Goal: Book appointment/travel/reservation

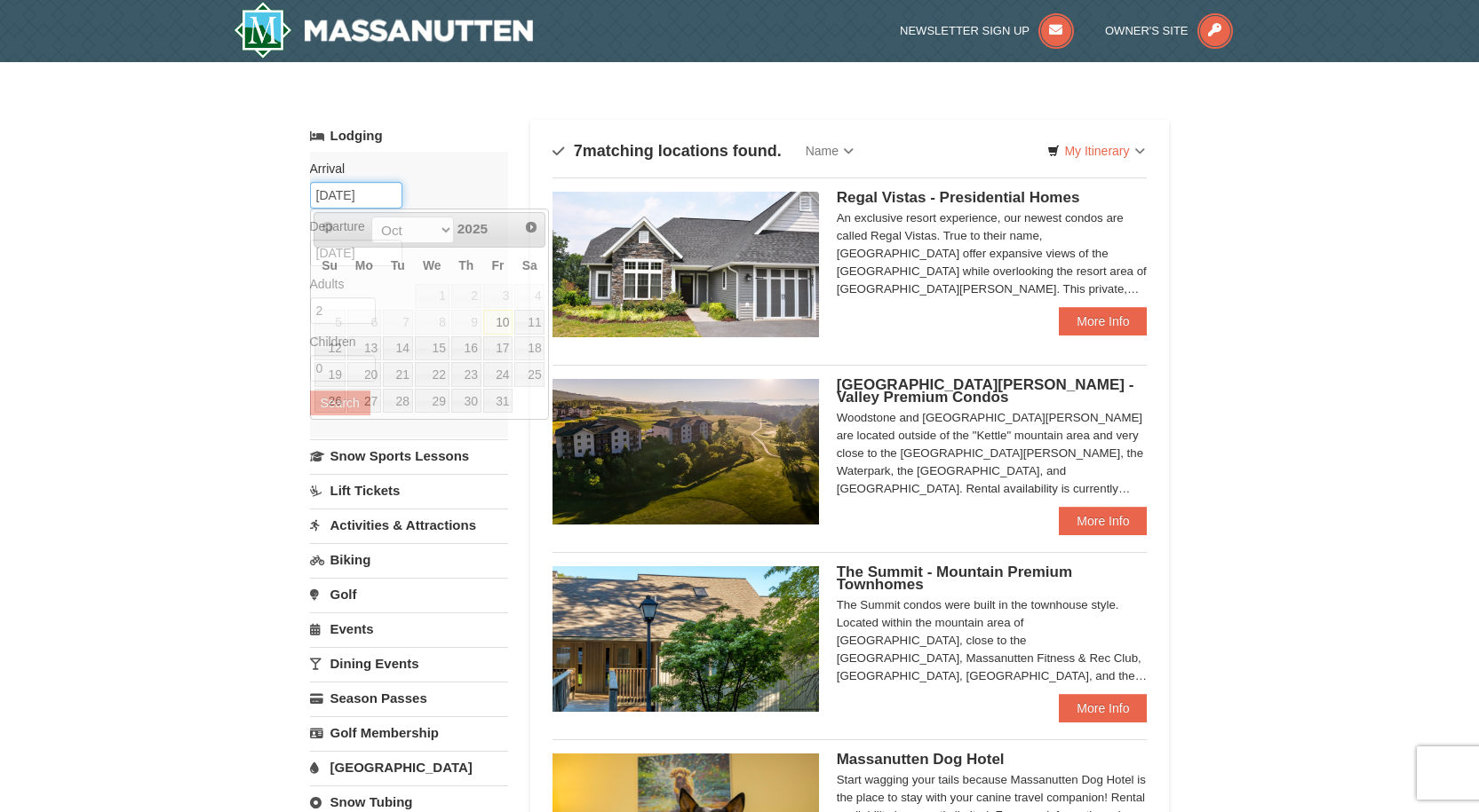
click at [327, 193] on input "10/10/2025" at bounding box center [356, 195] width 92 height 27
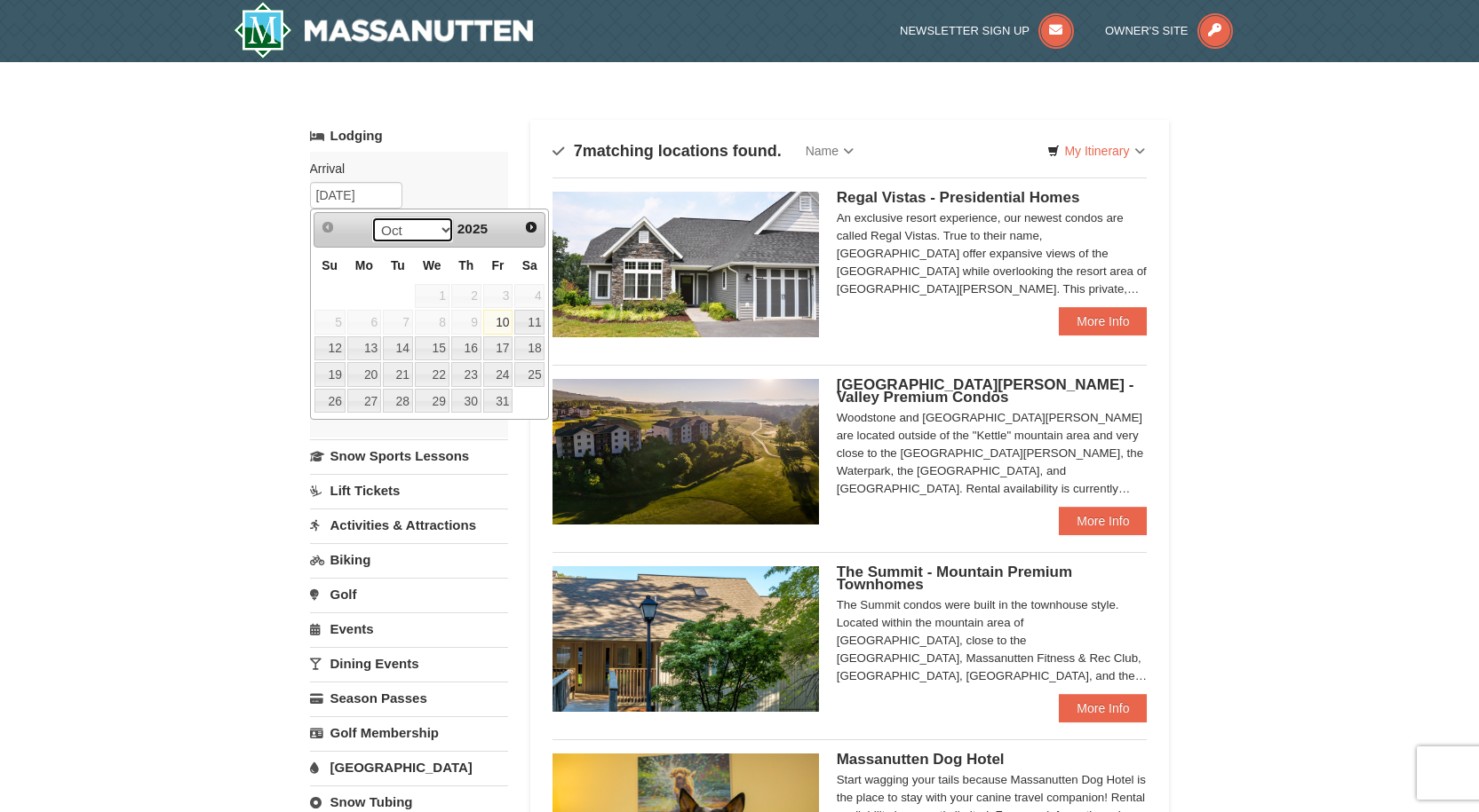
click at [440, 236] on select "Oct Nov Dec" at bounding box center [413, 230] width 83 height 27
click at [335, 373] on link "21" at bounding box center [330, 374] width 31 height 25
type input "[DATE]"
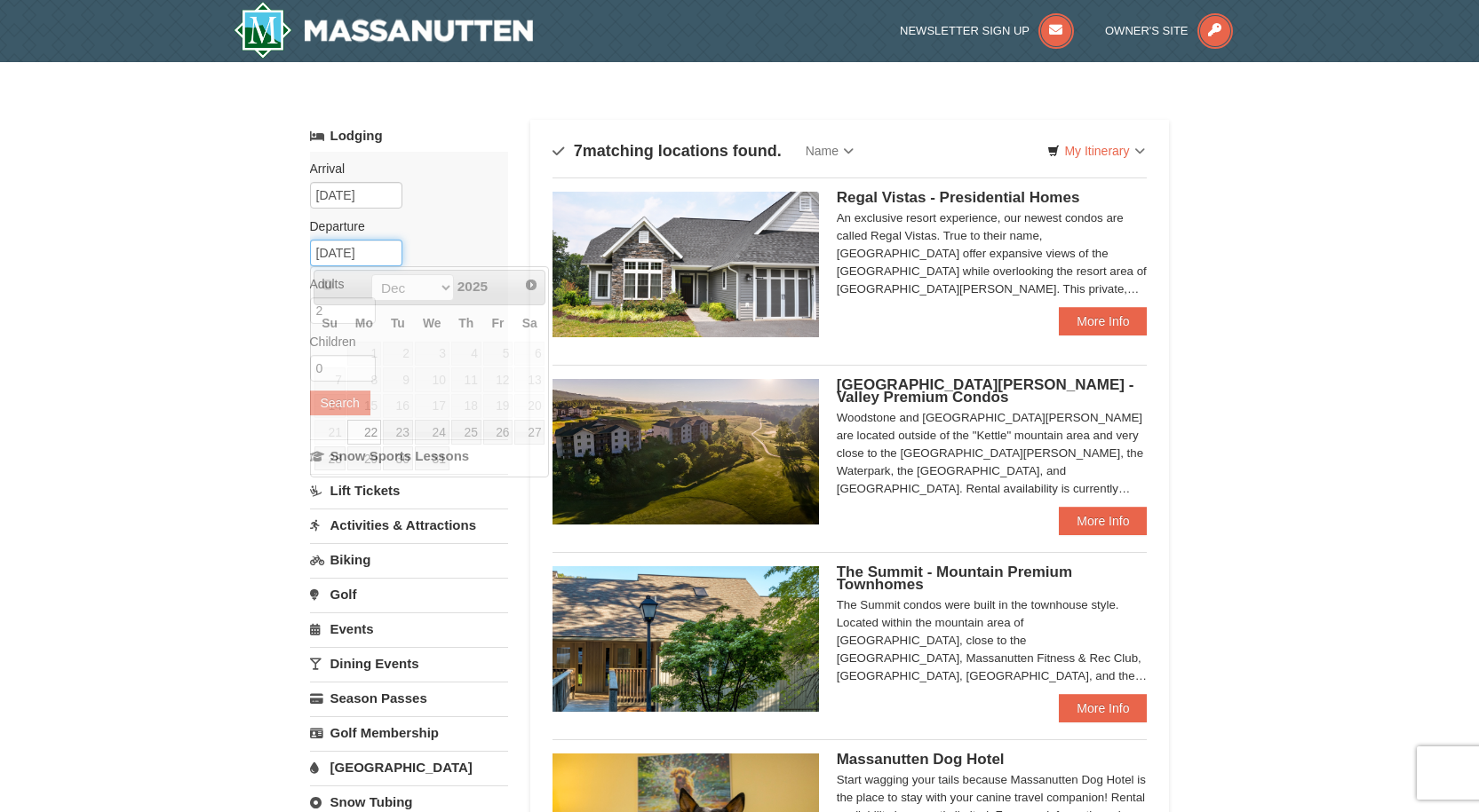
click at [351, 253] on input "12/22/2025" at bounding box center [356, 253] width 92 height 27
click at [496, 429] on link "26" at bounding box center [498, 432] width 30 height 25
type input "[DATE]"
click at [341, 401] on button "Search" at bounding box center [340, 403] width 61 height 25
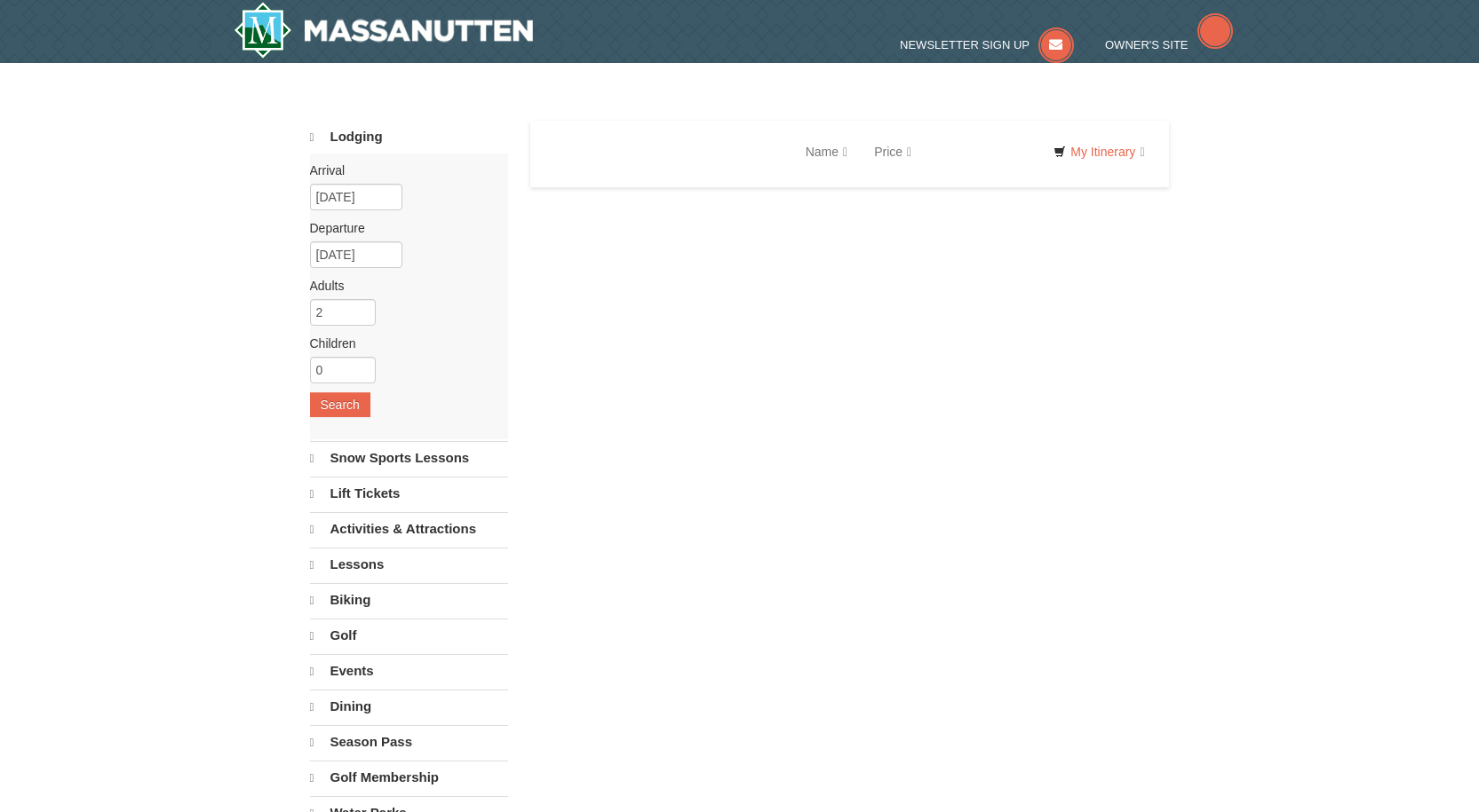
select select "10"
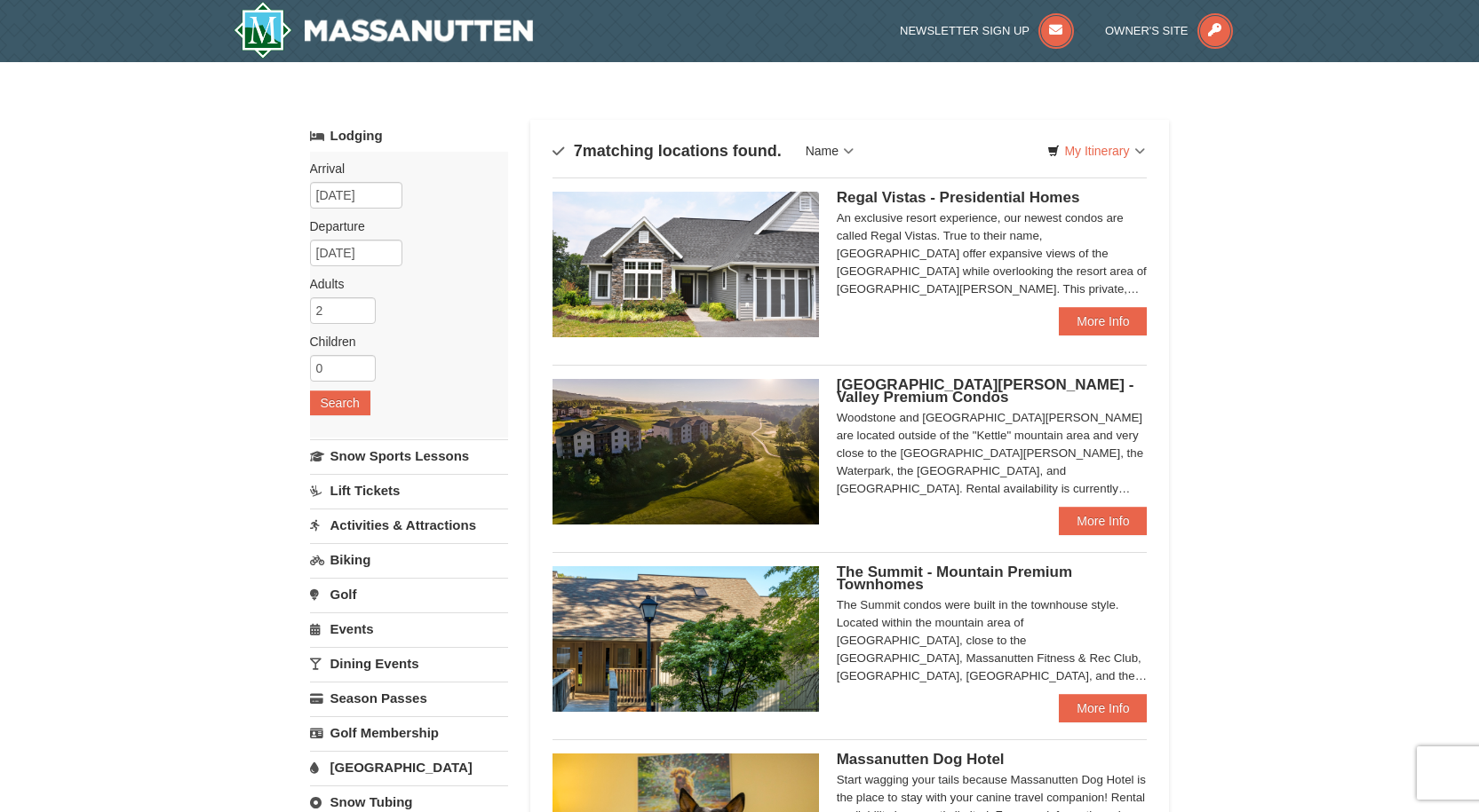
click at [828, 154] on link "Name" at bounding box center [829, 151] width 75 height 36
